Goal: Find specific page/section: Find specific page/section

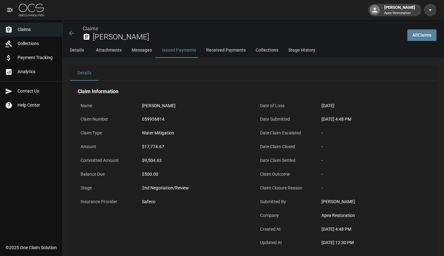
scroll to position [720, 0]
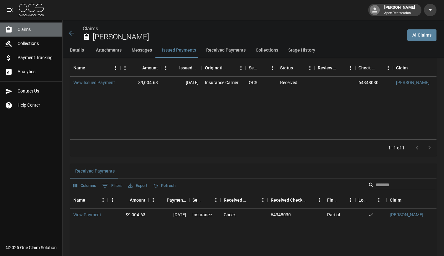
click at [21, 31] on span "Claims" at bounding box center [38, 29] width 40 height 7
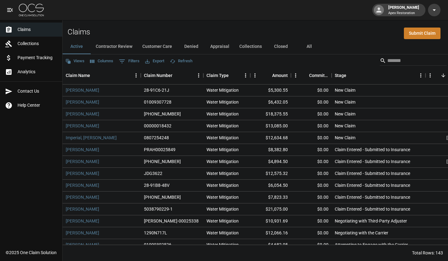
click at [309, 49] on button "All" at bounding box center [309, 46] width 28 height 15
click at [393, 59] on input "Search" at bounding box center [413, 61] width 50 height 10
type input "*"
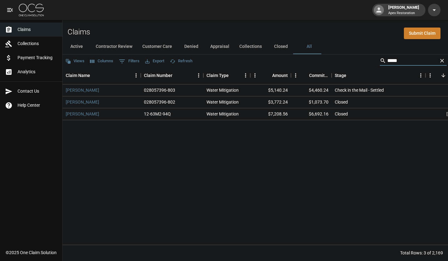
type input "*****"
click at [80, 102] on link "[PERSON_NAME]" at bounding box center [83, 102] width 34 height 6
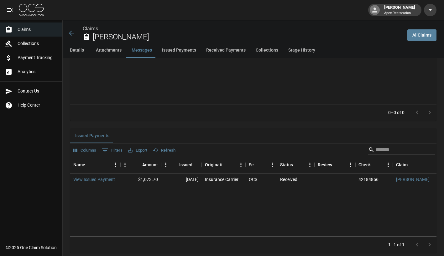
scroll to position [564, 0]
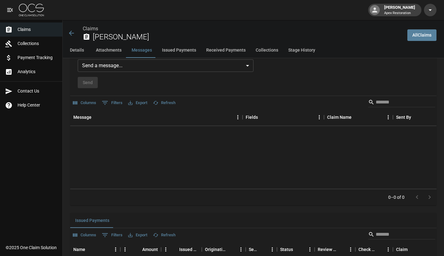
click at [71, 33] on icon at bounding box center [71, 33] width 5 height 5
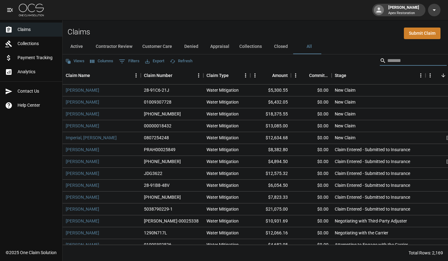
click at [393, 61] on input "Search" at bounding box center [413, 61] width 50 height 10
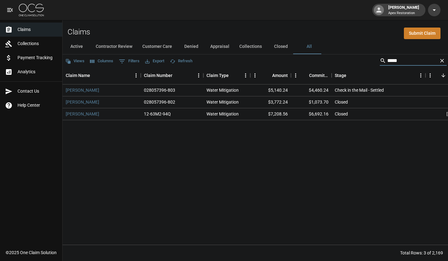
type input "*****"
click at [73, 91] on link "[PERSON_NAME]" at bounding box center [83, 90] width 34 height 6
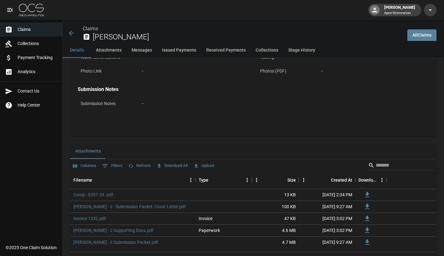
scroll to position [250, 0]
